Goal: Contribute content

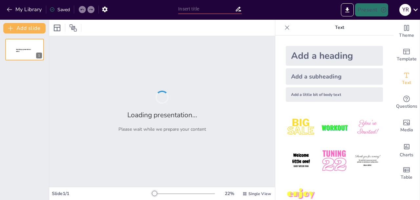
type input "Sobreexplotación: Impactos en la Biodiversidad y la Sociedad"
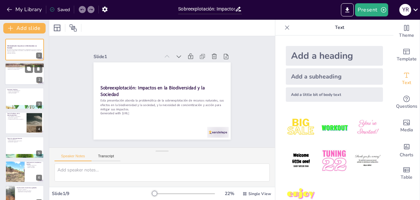
click at [17, 72] on div at bounding box center [24, 74] width 39 height 22
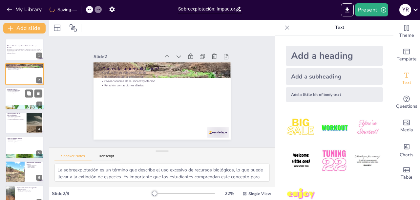
click at [22, 98] on div at bounding box center [24, 98] width 39 height 22
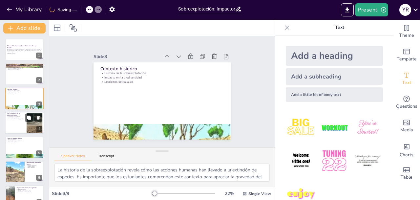
click at [22, 119] on p "Consecuencias de la falta de regulación" at bounding box center [16, 119] width 18 height 1
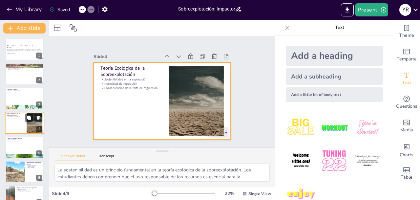
scroll to position [6, 0]
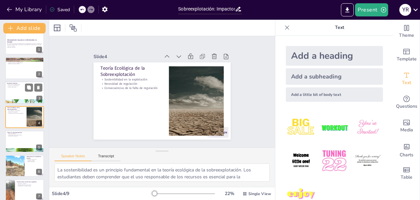
click at [19, 98] on div at bounding box center [24, 92] width 39 height 22
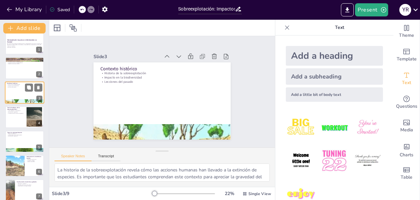
scroll to position [0, 0]
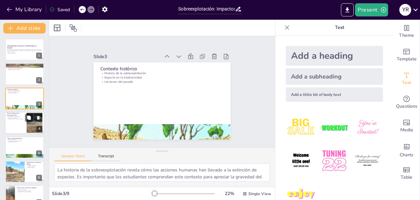
click at [18, 121] on div at bounding box center [24, 123] width 39 height 22
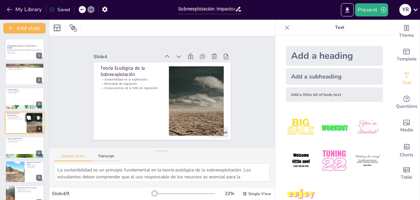
scroll to position [6, 0]
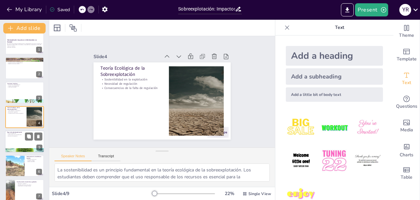
click at [21, 133] on p "Tipos de explotación" at bounding box center [24, 133] width 35 height 1
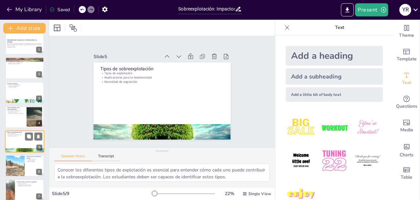
scroll to position [31, 0]
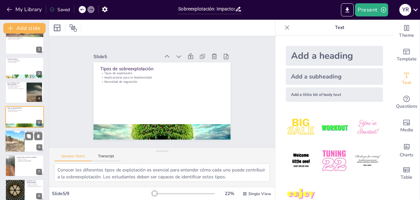
click at [20, 143] on div at bounding box center [14, 141] width 39 height 22
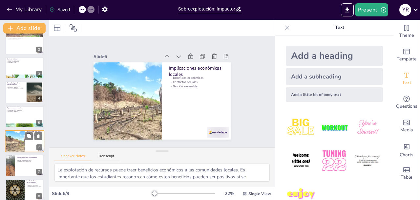
scroll to position [55, 0]
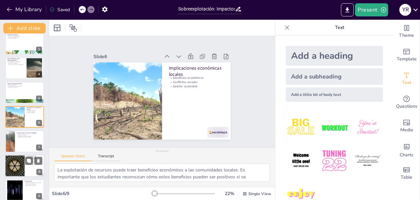
click at [21, 156] on div at bounding box center [14, 166] width 39 height 22
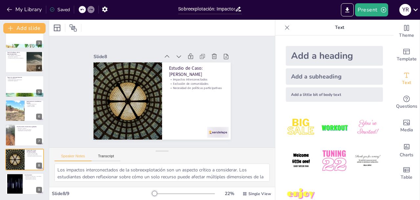
click at [22, 172] on div "Sobreexplotación: Impactos en la Biodiversidad y la Sociedad Esta presentación …" at bounding box center [24, 86] width 49 height 217
click at [23, 178] on div at bounding box center [24, 184] width 39 height 22
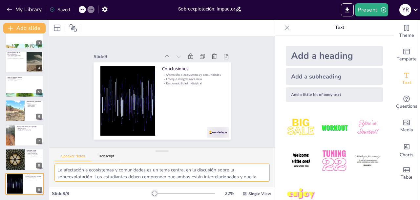
click at [134, 171] on textarea "La afectación a ecosistemas y comunidades es un tema central en la discusión so…" at bounding box center [161, 172] width 215 height 18
click at [14, 154] on div at bounding box center [14, 159] width 39 height 22
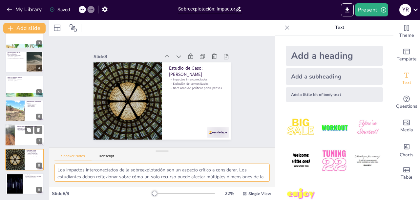
click at [19, 139] on div at bounding box center [24, 135] width 39 height 22
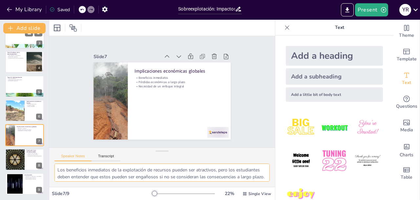
click at [18, 46] on div at bounding box center [24, 47] width 39 height 30
type textarea "La historia de la sobreexplotación revela cómo las acciones humanas han llevado…"
